Goal: Information Seeking & Learning: Learn about a topic

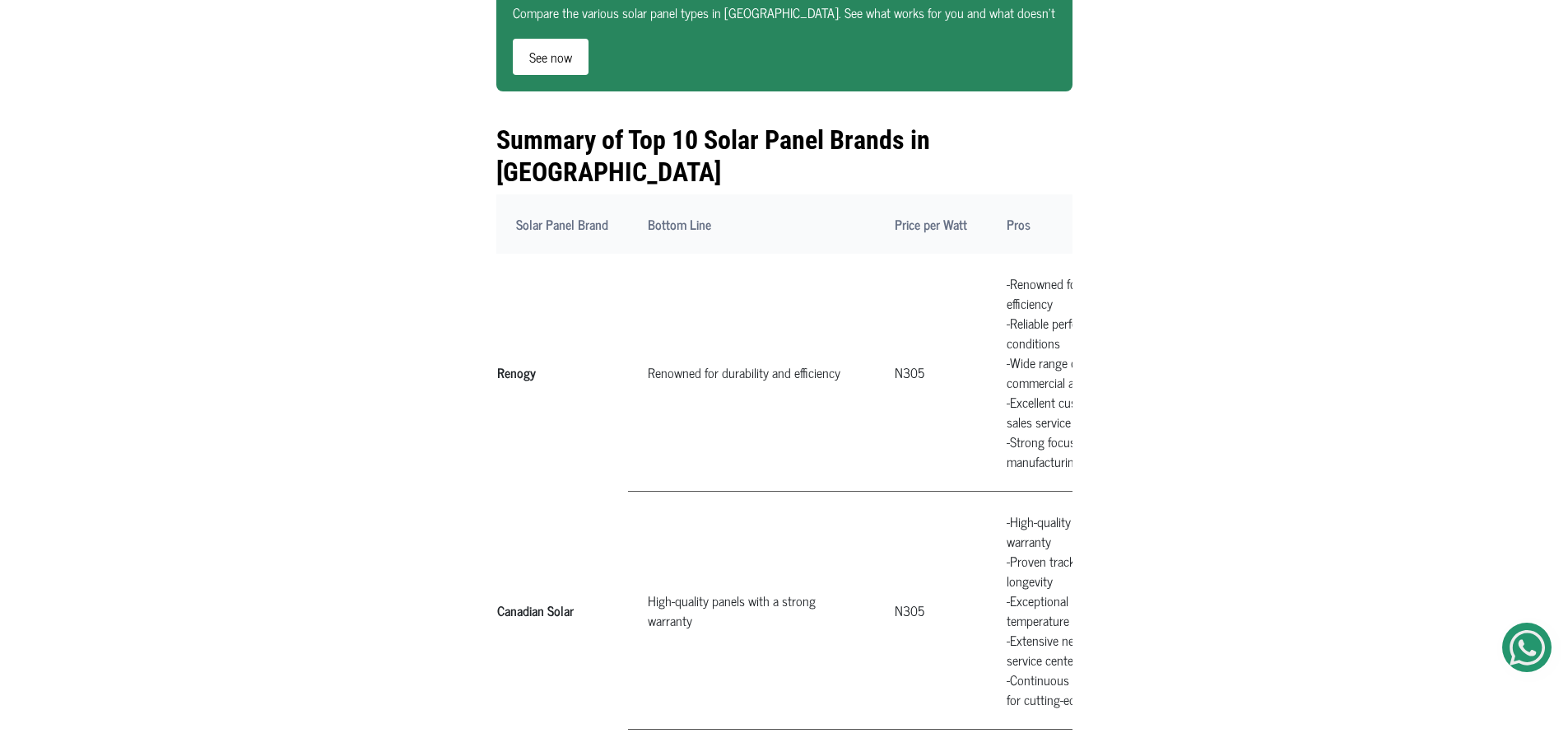
scroll to position [741, 0]
drag, startPoint x: 768, startPoint y: 422, endPoint x: 739, endPoint y: 431, distance: 30.4
click at [735, 435] on td "Renowned for durability and efficiency" at bounding box center [752, 371] width 247 height 238
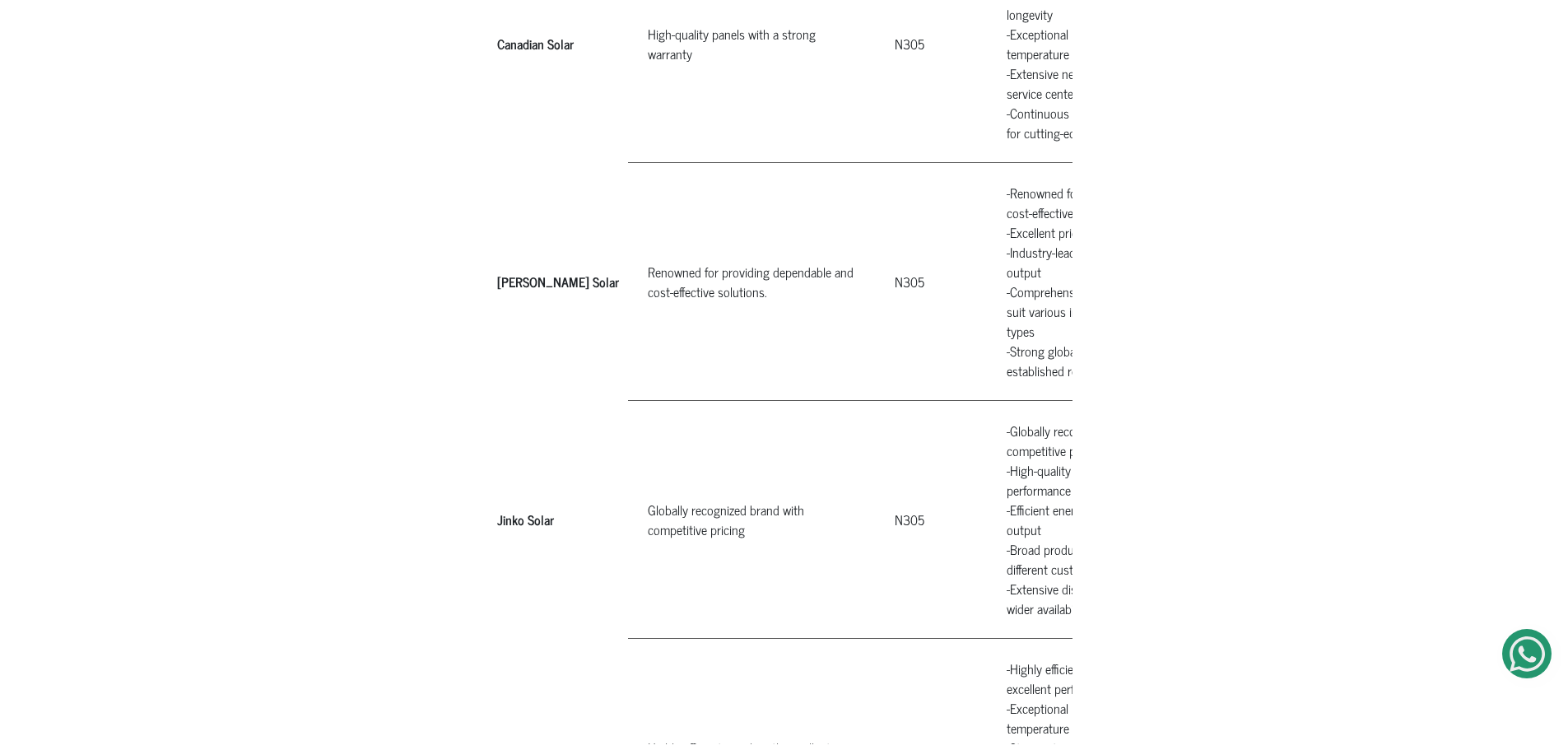
scroll to position [1317, 0]
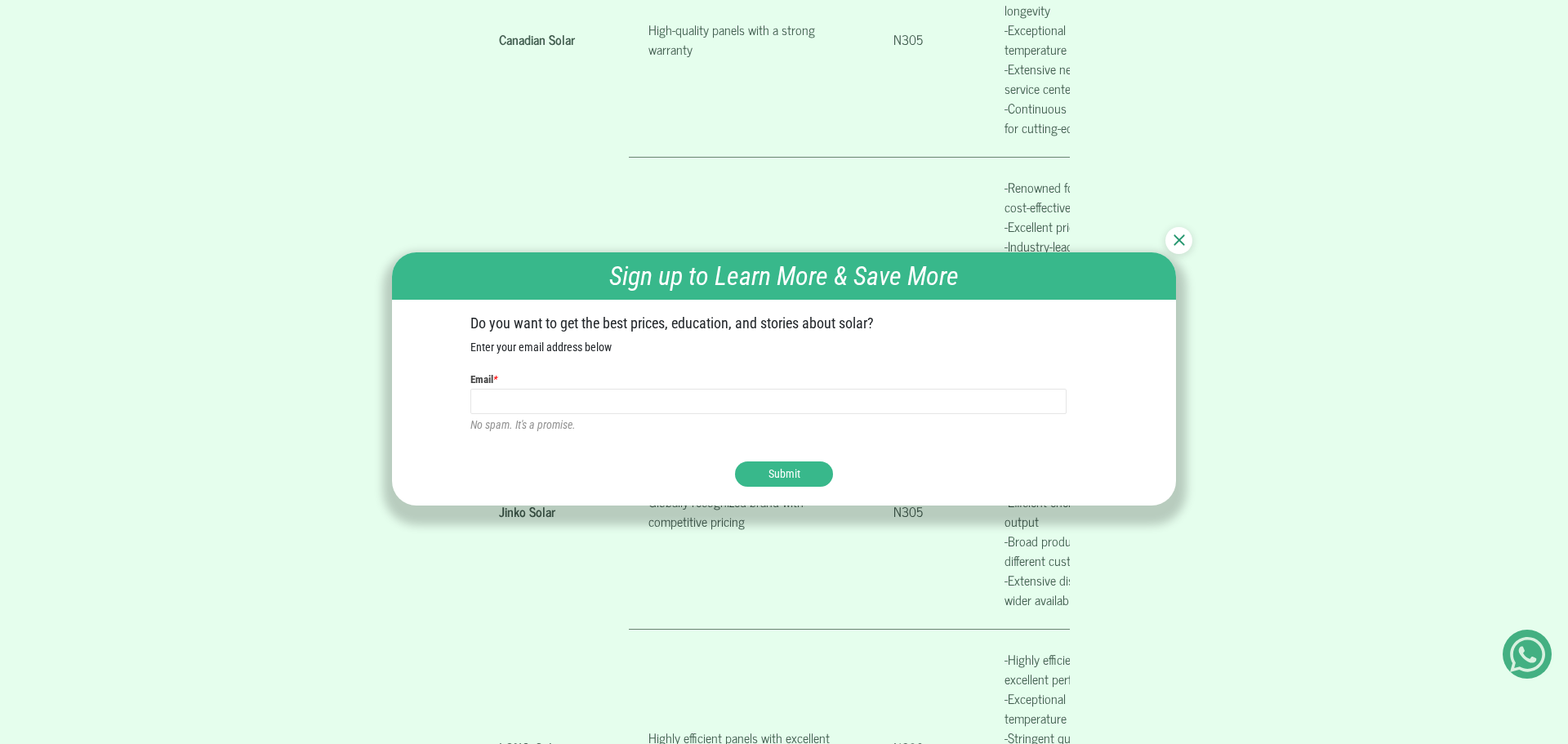
click at [1180, 241] on img at bounding box center [1179, 240] width 11 height 11
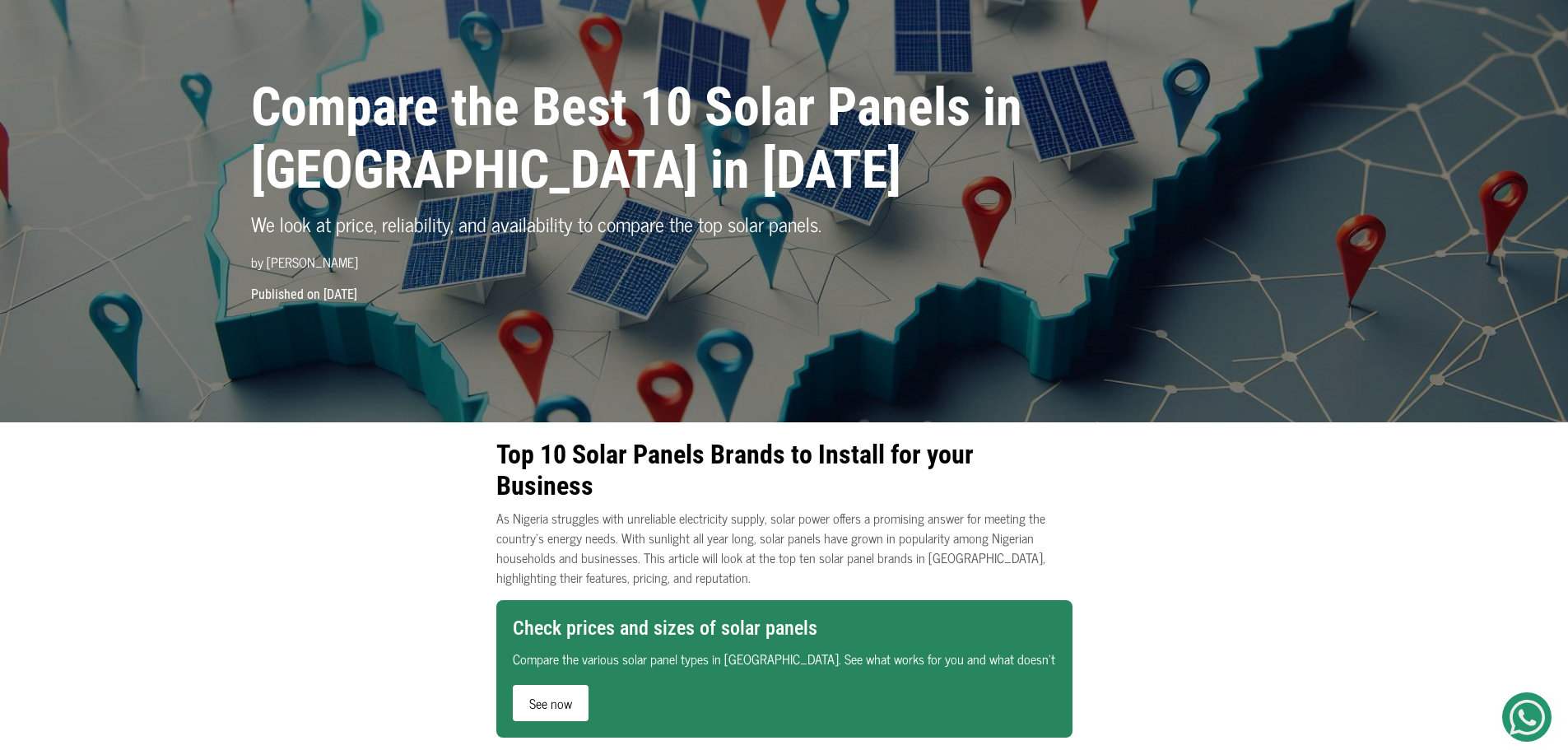
scroll to position [0, 0]
